Goal: Navigation & Orientation: Find specific page/section

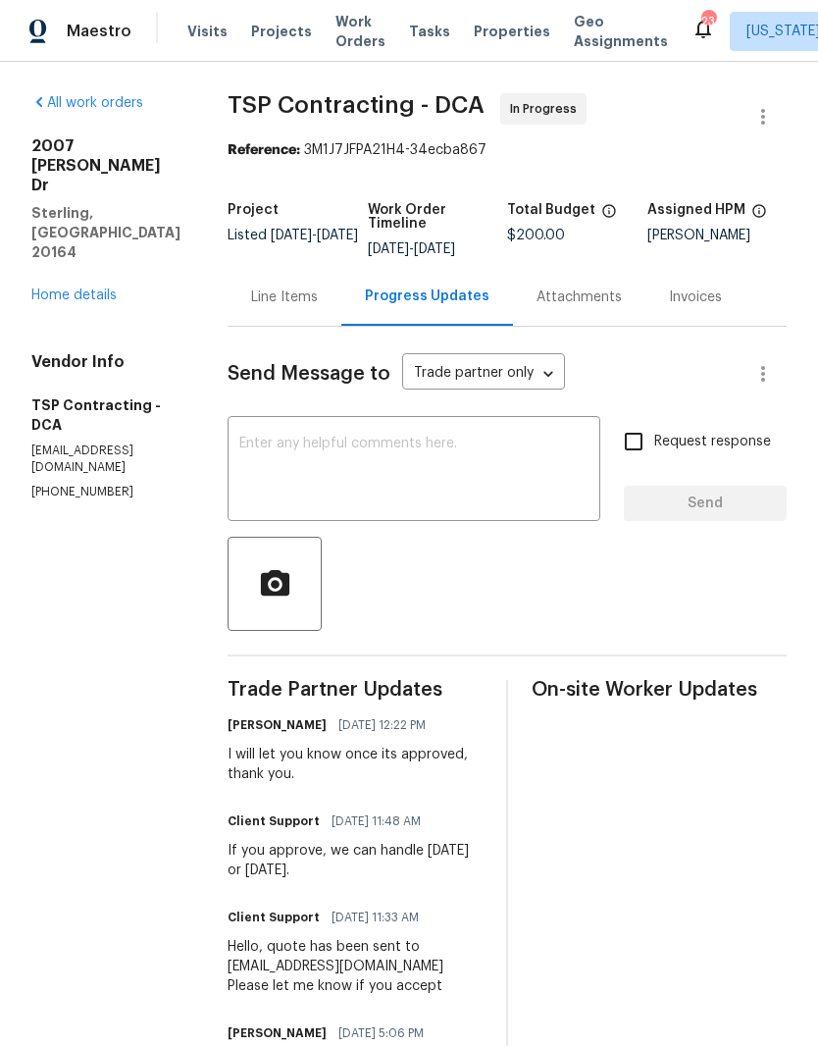
click at [101, 217] on div "2007 Jonathan Dr Sterling, VA 20164 Home details" at bounding box center [105, 220] width 149 height 169
click at [81, 289] on link "Home details" at bounding box center [73, 296] width 85 height 14
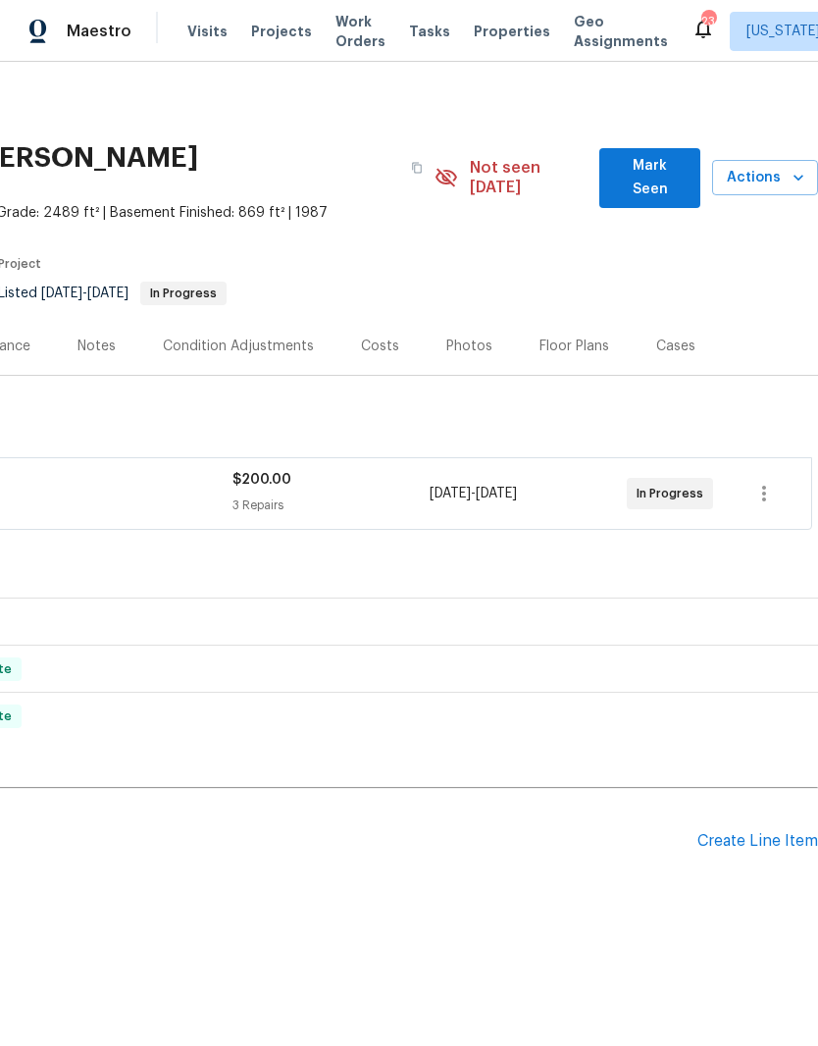
scroll to position [0, 290]
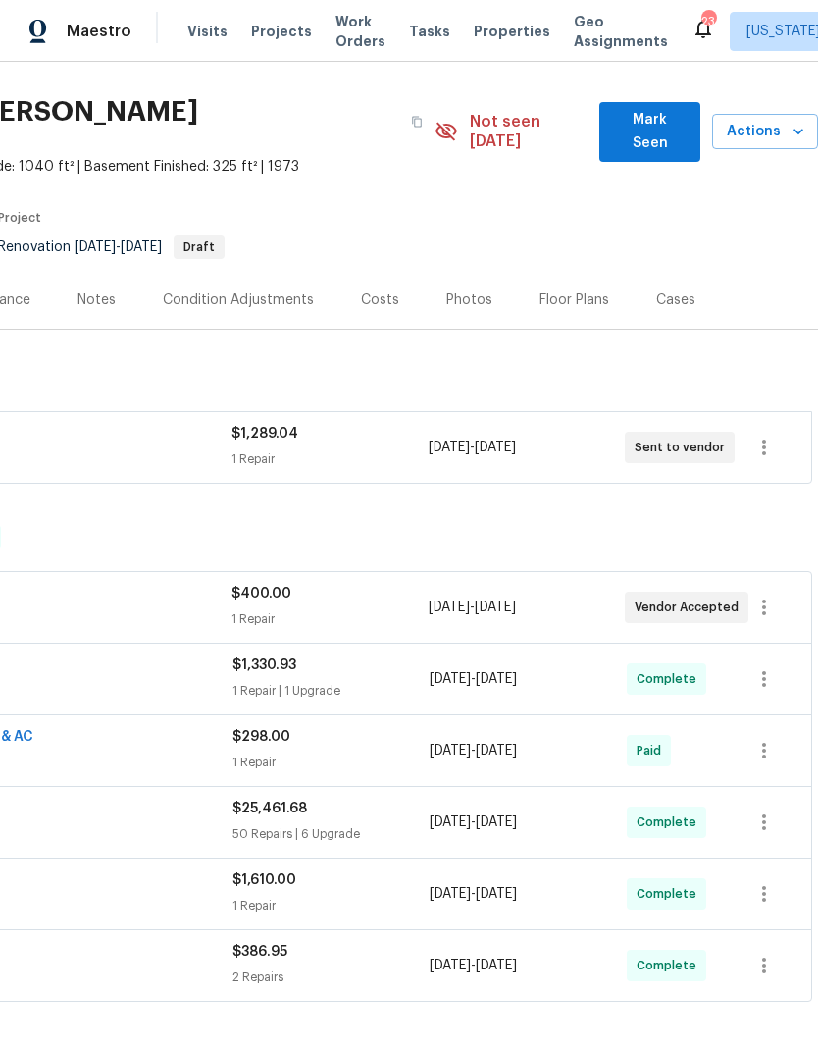
scroll to position [46, 290]
click at [453, 290] on div "Photos" at bounding box center [469, 300] width 46 height 20
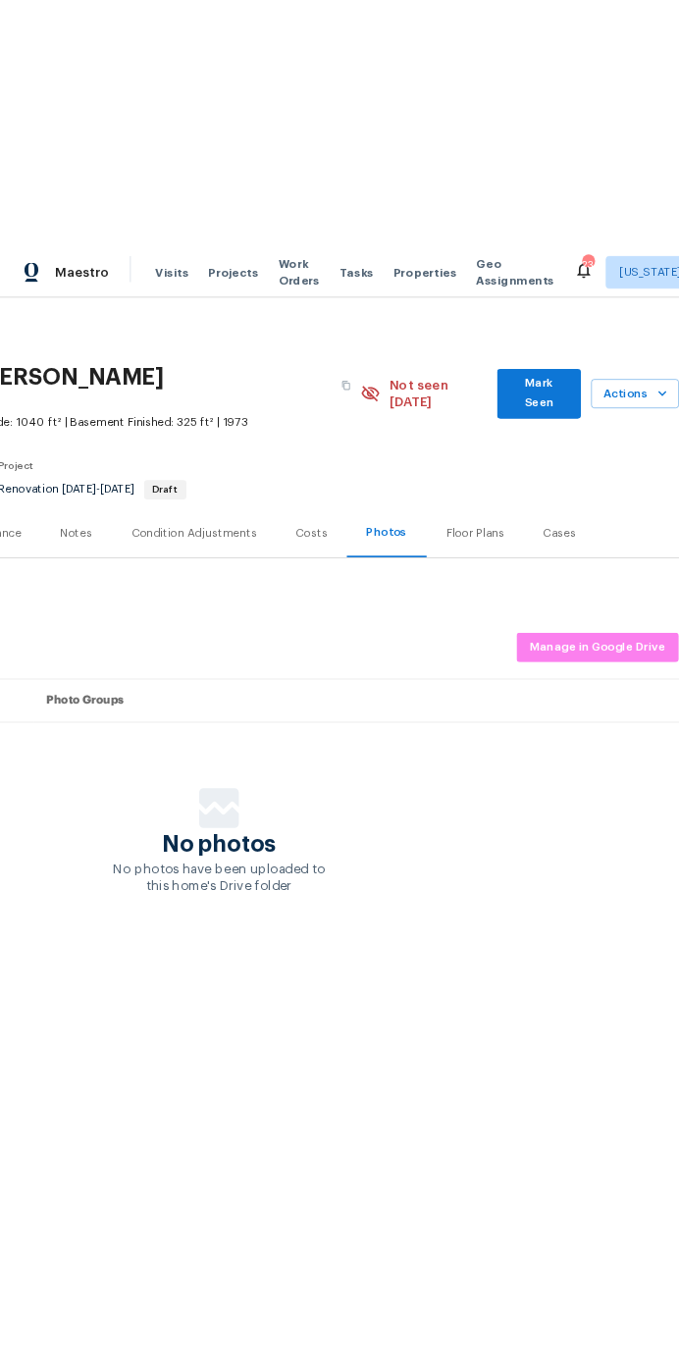
scroll to position [0, 290]
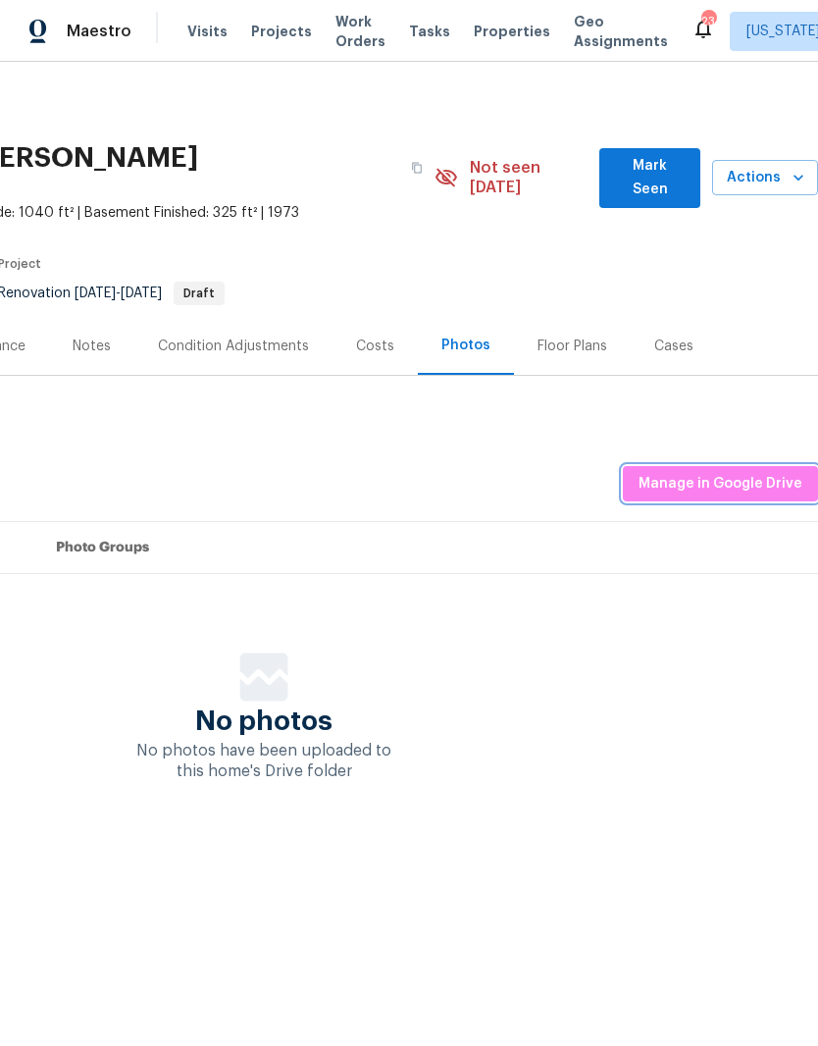
click at [742, 472] on span "Manage in Google Drive" at bounding box center [721, 484] width 164 height 25
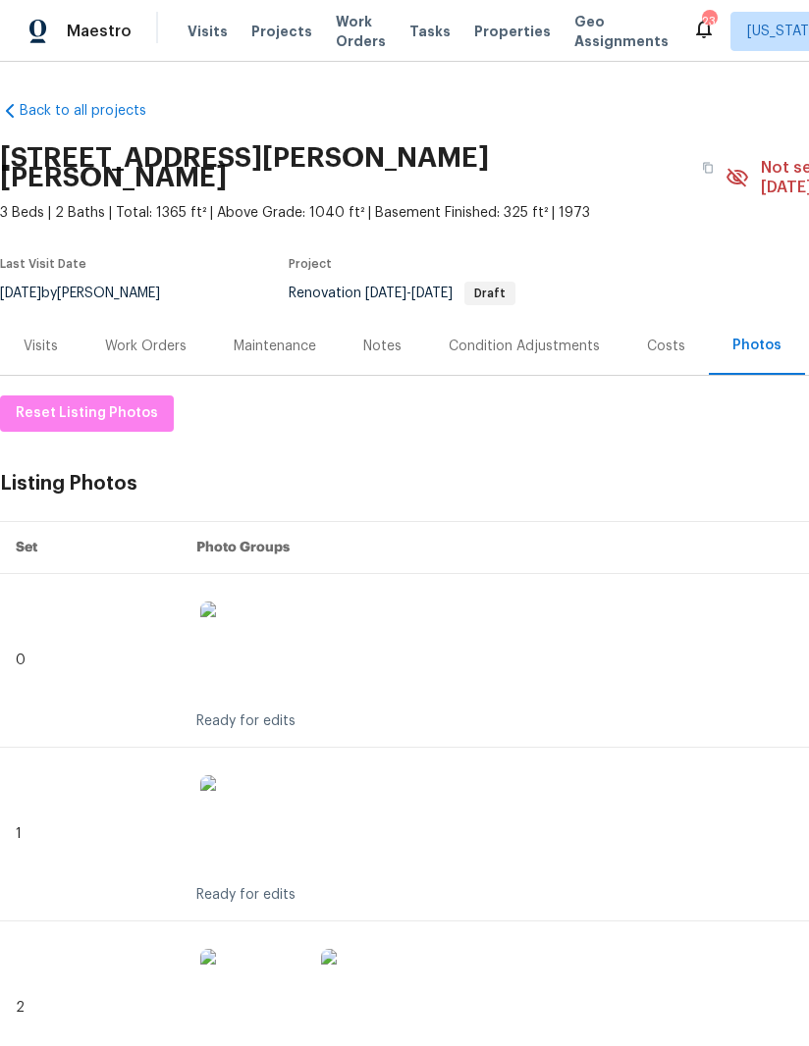
click at [168, 317] on div "Work Orders" at bounding box center [145, 346] width 129 height 58
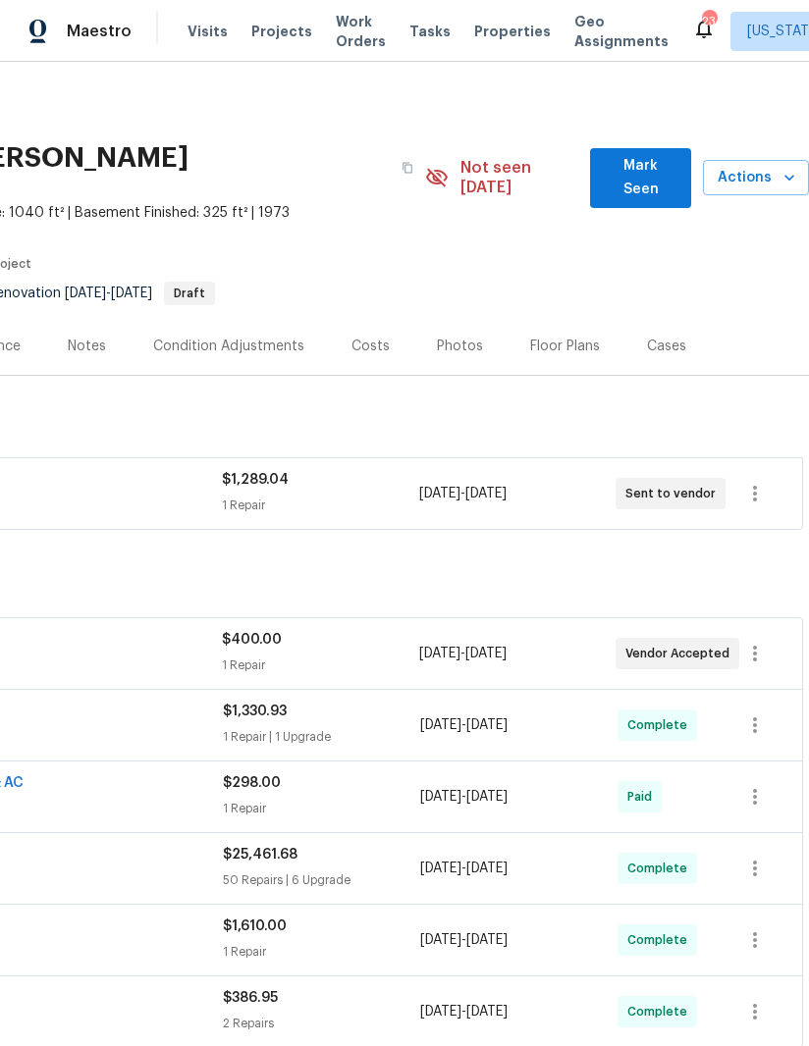
scroll to position [0, 300]
